Goal: Complete application form

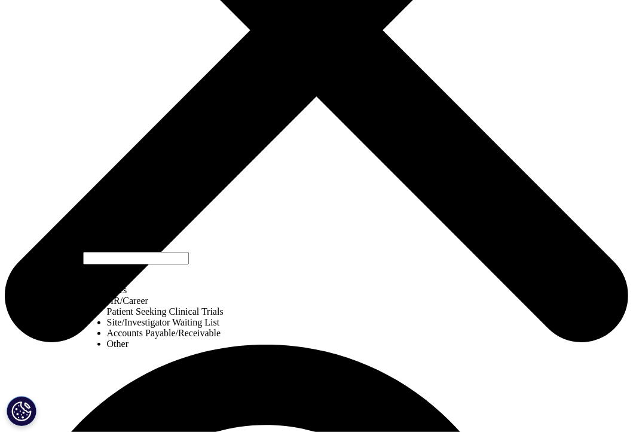
select select "Sales"
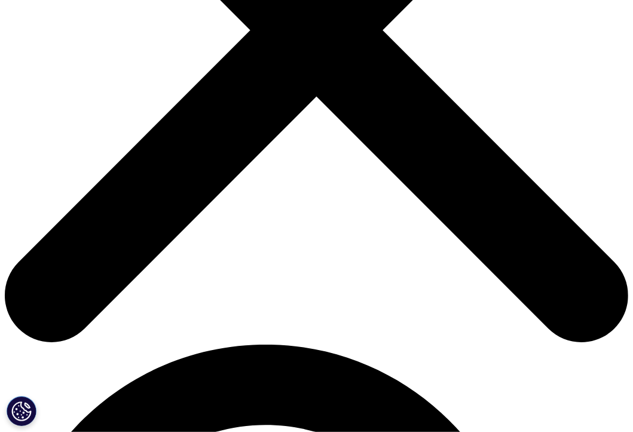
paste input "須田愛"
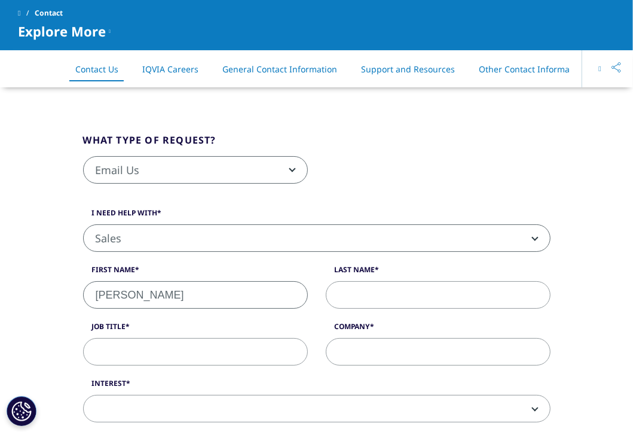
drag, startPoint x: 116, startPoint y: 291, endPoint x: 89, endPoint y: 294, distance: 27.7
click at [89, 294] on input "須田愛" at bounding box center [195, 295] width 225 height 28
type input "愛"
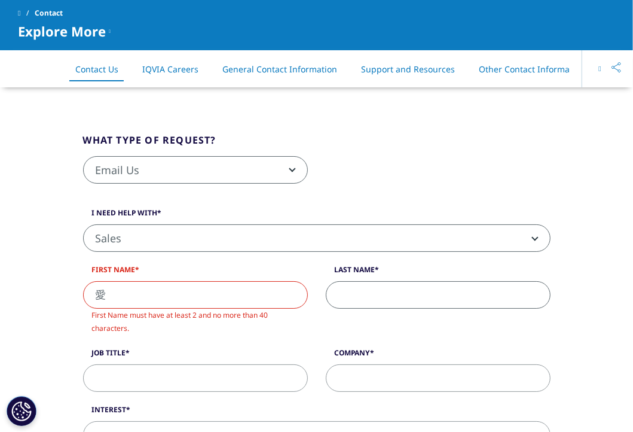
click at [401, 298] on input "Last Name" at bounding box center [438, 295] width 225 height 28
paste input "須田"
type input "須田"
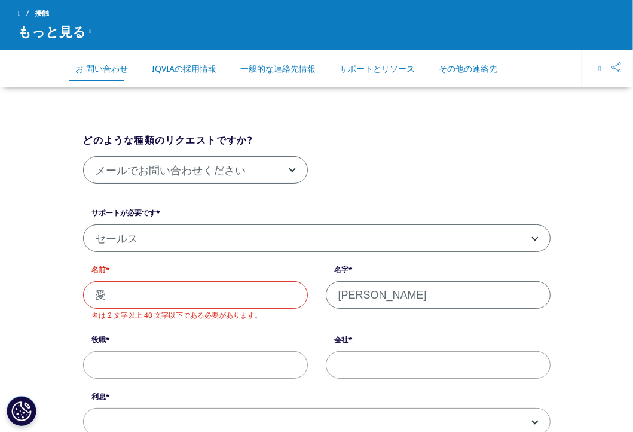
click at [232, 362] on input "役職" at bounding box center [195, 365] width 225 height 28
paste input "担当"
type input "担当"
click at [416, 368] on input "会社" at bounding box center [438, 365] width 225 height 28
paste input "GVA TECH株式会社"
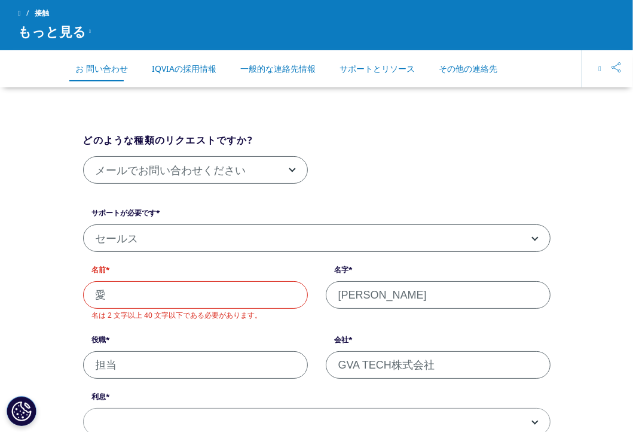
type input "GVA TECH株式会社"
click at [90, 288] on input "愛" at bounding box center [195, 295] width 225 height 28
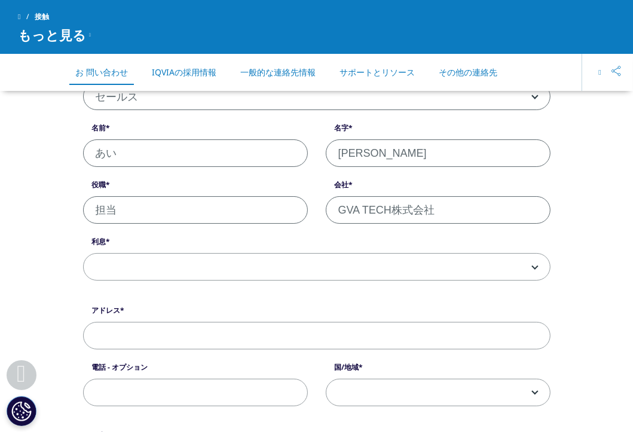
scroll to position [419, 0]
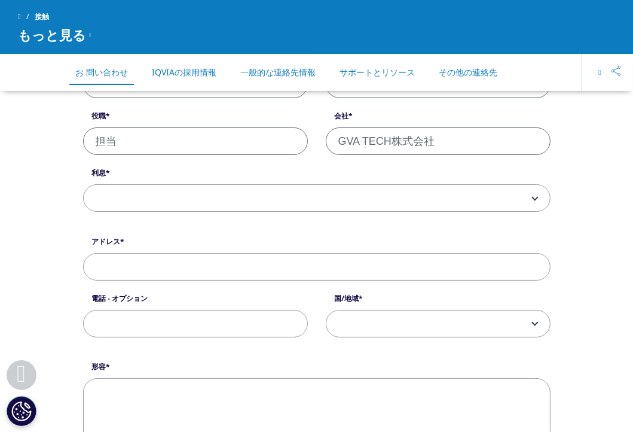
type input "あい"
click at [106, 191] on span at bounding box center [317, 199] width 466 height 28
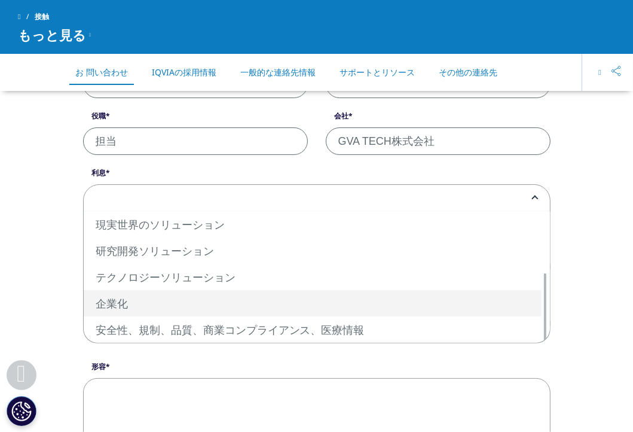
select select "Commercialization"
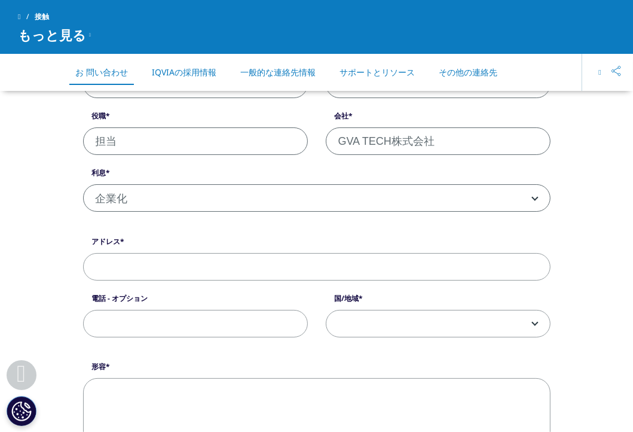
click at [146, 264] on input "アドレス" at bounding box center [317, 267] width 468 height 28
paste input "form.touki@gvatech.co.jp"
type input "form.touki@gvatech.co.jp"
click at [160, 315] on input "電話 - オプション" at bounding box center [195, 324] width 225 height 28
paste input "05031735722"
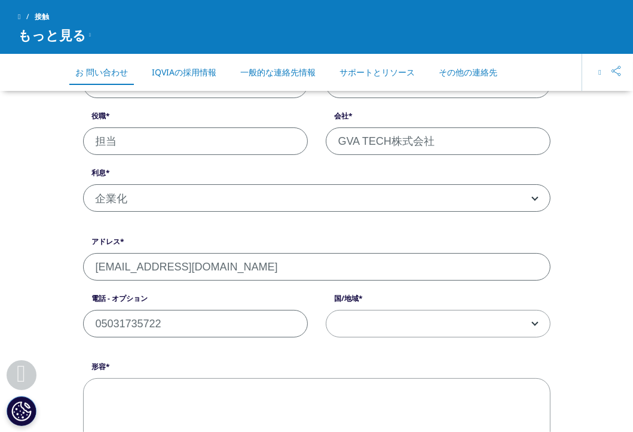
type input "05031735722"
click at [383, 322] on span at bounding box center [439, 324] width 224 height 28
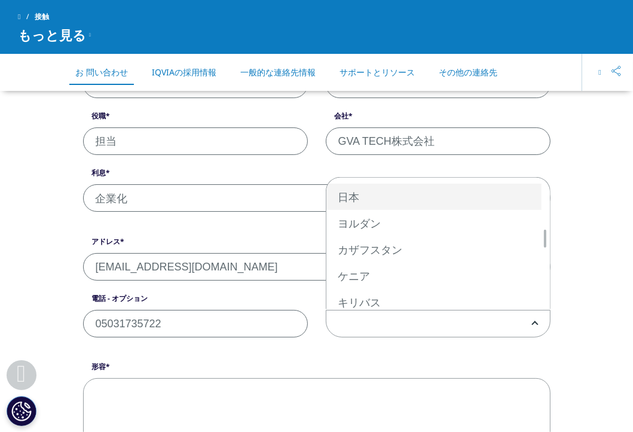
select select "[GEOGRAPHIC_DATA]"
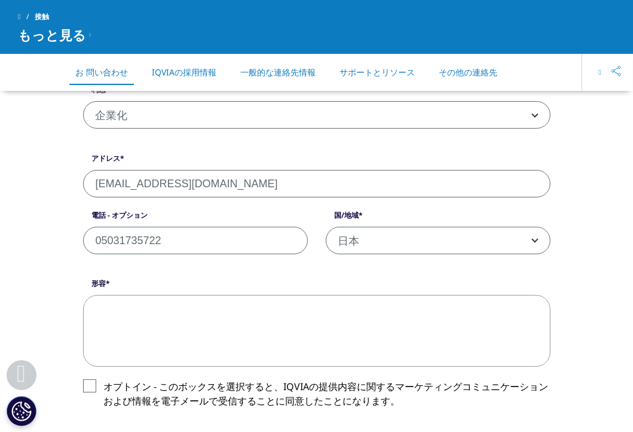
scroll to position [538, 0]
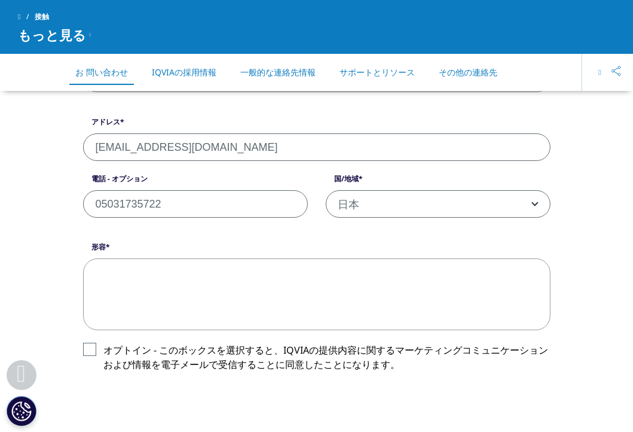
click at [213, 328] on div "形容 オプトイン - このボックスを選択すると、IQVIAの提供内容に関するマーケティングコミュニケーションおよび情報を電子メールで受信することに同意したこと…" at bounding box center [317, 316] width 486 height 149
click at [164, 290] on textarea "形容" at bounding box center [317, 294] width 468 height 72
paste textarea "お世話になっております、GVA TECH株式会社の須田と申します。 突然の連絡で恐縮ですが、今後役員の変更や本店の移転などの登記予定はございませんでしょうか？…"
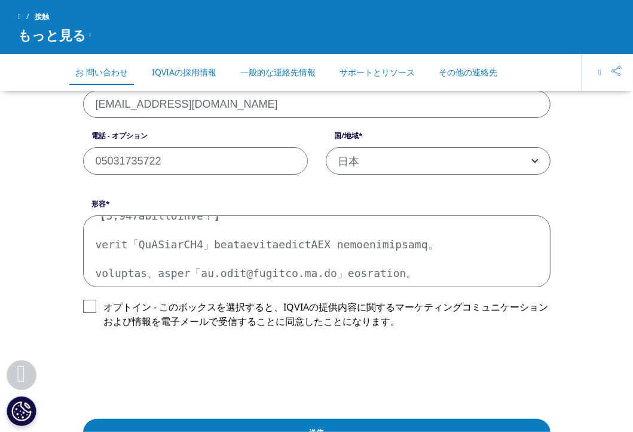
scroll to position [598, 0]
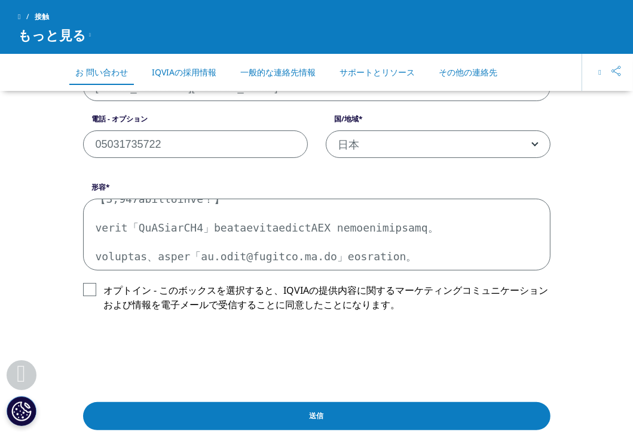
type textarea "お世話になっております、GVA TECH株式会社の須田と申します。 突然の連絡で恐縮ですが、今後役員の変更や本店の移転などの登記予定はございませんでしょうか？…"
click at [87, 287] on label "オプトイン - このボックスを選択すると、IQVIAの提供内容に関するマーケティングコミュニケーションおよび情報を電子メールで受信することに同意したことになり…" at bounding box center [317, 300] width 468 height 35
click at [104, 283] on input "オプトイン - このボックスを選択すると、IQVIAの提供内容に関するマーケティングコミュニケーションおよび情報を電子メールで受信することに同意したことになり…" at bounding box center [104, 283] width 0 height 0
click at [87, 287] on label "オプトイン - このボックスを選択すると、IQVIAの提供内容に関するマーケティングコミュニケーションおよび情報を電子メールで受信することに同意したことになり…" at bounding box center [317, 300] width 468 height 35
click at [104, 283] on input "オプトイン - このボックスを選択すると、IQVIAの提供内容に関するマーケティングコミュニケーションおよび情報を電子メールで受信することに同意したことになり…" at bounding box center [104, 283] width 0 height 0
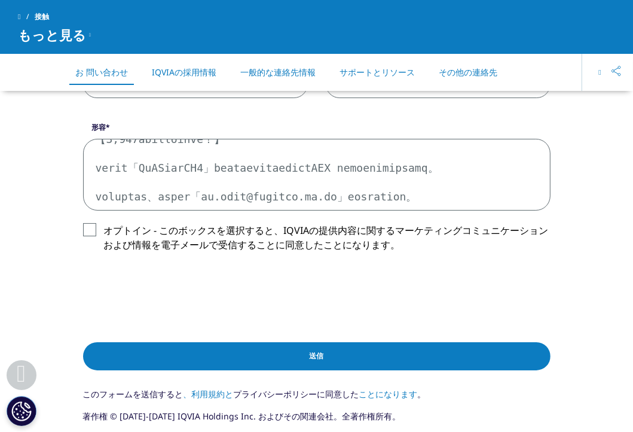
click at [179, 355] on input "Submit" at bounding box center [317, 356] width 468 height 28
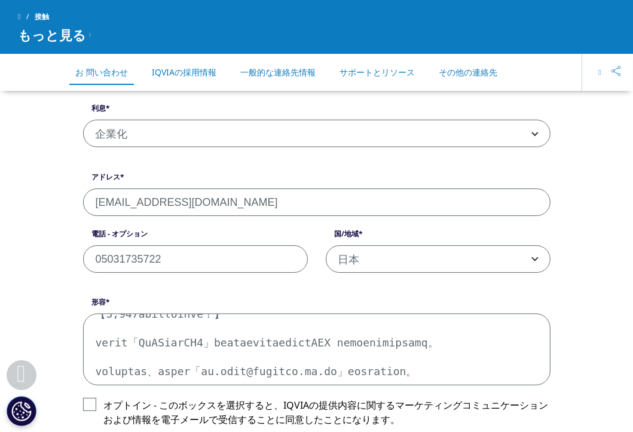
scroll to position [340, 0]
